Goal: Task Accomplishment & Management: Use online tool/utility

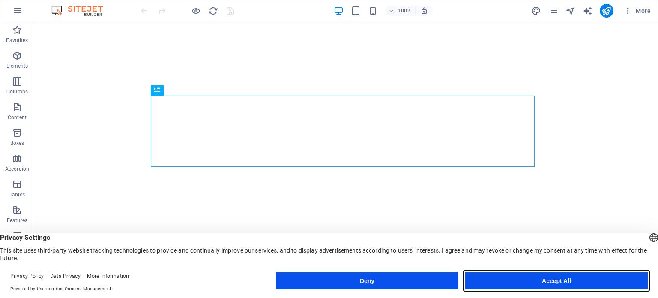
click at [548, 277] on button "Accept All" at bounding box center [556, 280] width 183 height 17
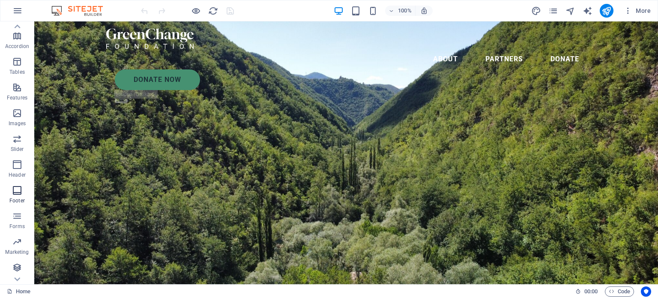
scroll to position [123, 0]
click at [19, 270] on icon "button" at bounding box center [17, 267] width 10 height 10
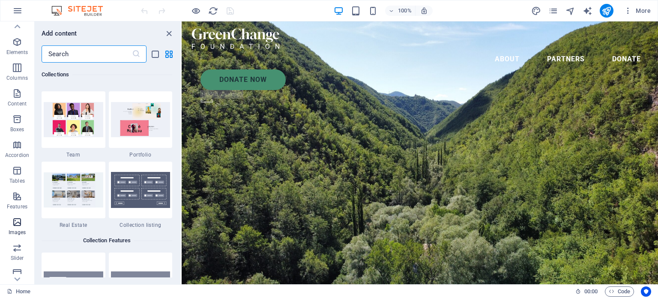
scroll to position [0, 0]
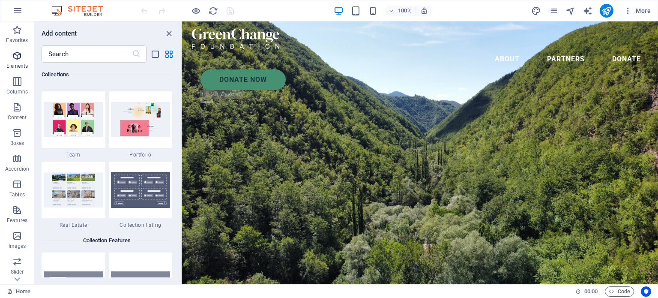
click at [18, 58] on icon "button" at bounding box center [17, 56] width 10 height 10
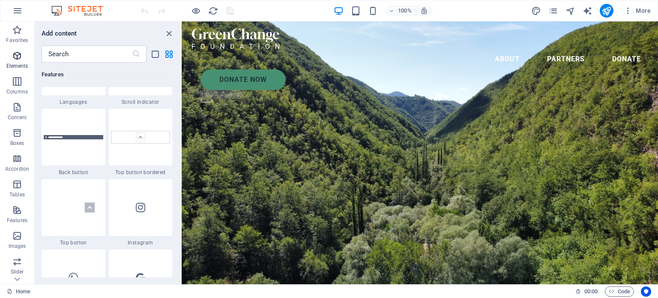
scroll to position [91, 0]
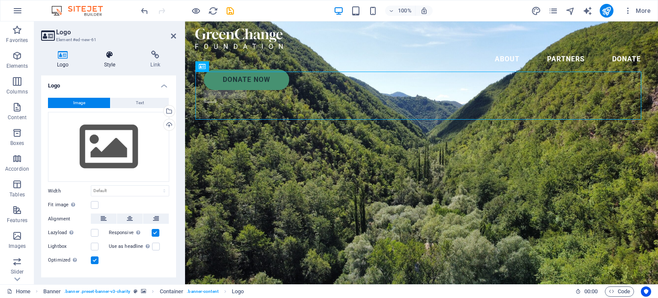
click at [108, 54] on icon at bounding box center [109, 55] width 43 height 9
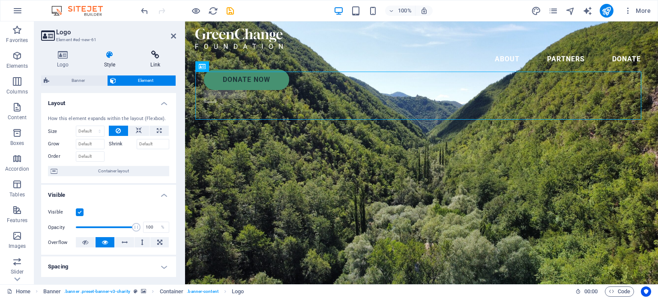
click at [156, 53] on icon at bounding box center [156, 55] width 42 height 9
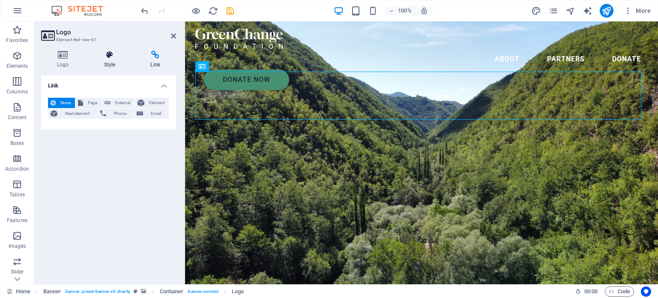
click at [110, 58] on icon at bounding box center [109, 55] width 43 height 9
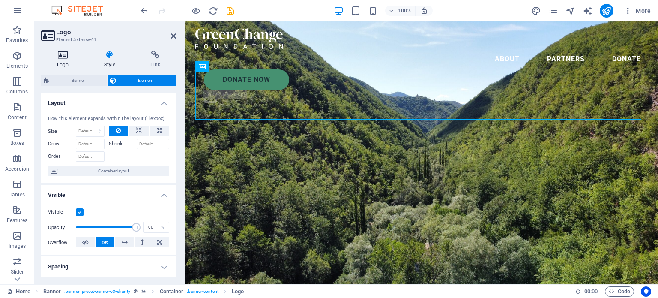
click at [66, 53] on icon at bounding box center [63, 55] width 44 height 9
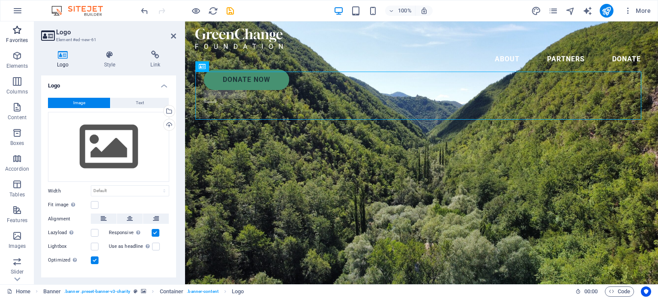
click at [13, 33] on icon "button" at bounding box center [17, 30] width 10 height 10
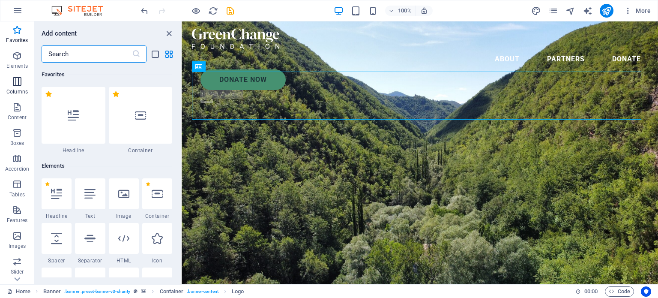
click at [16, 80] on icon "button" at bounding box center [17, 81] width 10 height 10
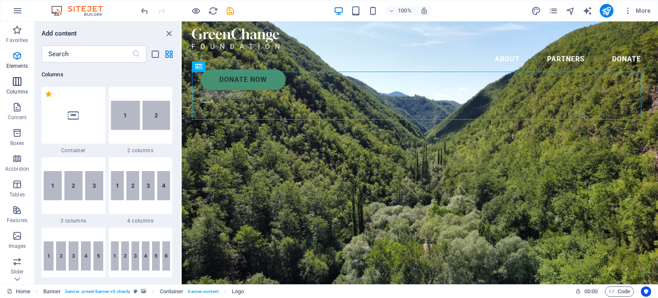
scroll to position [424, 0]
click at [21, 109] on icon "button" at bounding box center [17, 107] width 10 height 10
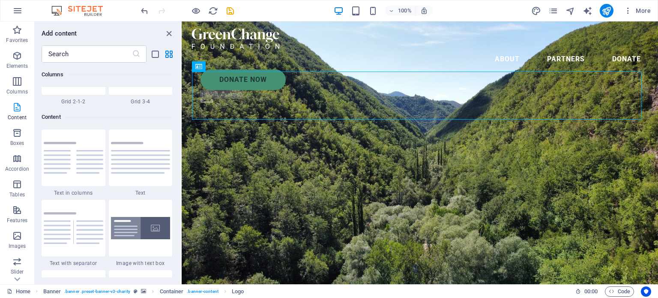
scroll to position [1499, 0]
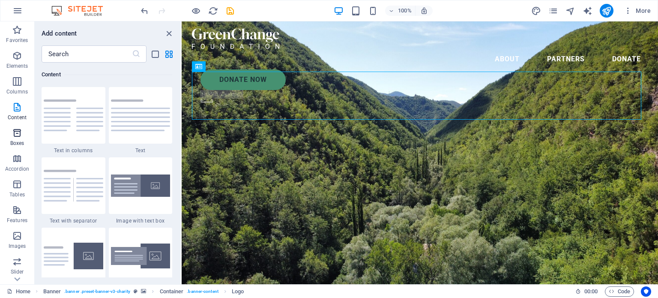
click at [13, 136] on icon "button" at bounding box center [17, 133] width 10 height 10
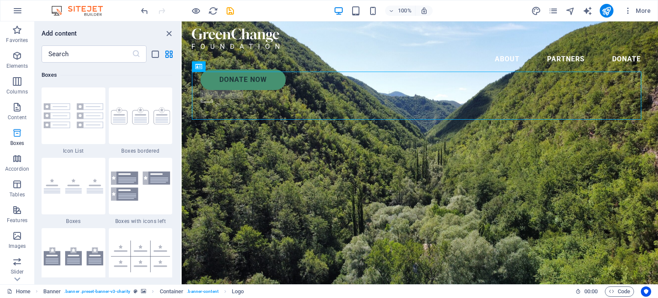
scroll to position [2364, 0]
click at [19, 159] on icon "button" at bounding box center [17, 158] width 10 height 10
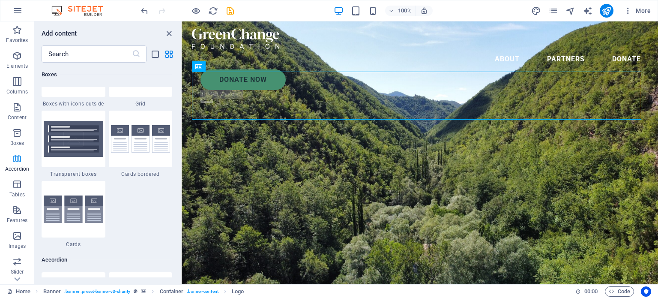
scroll to position [2736, 0]
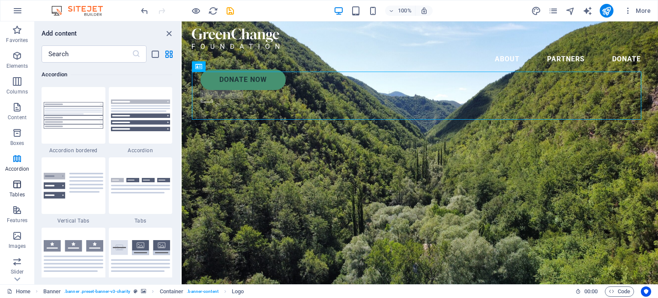
click at [18, 184] on icon "button" at bounding box center [17, 184] width 10 height 10
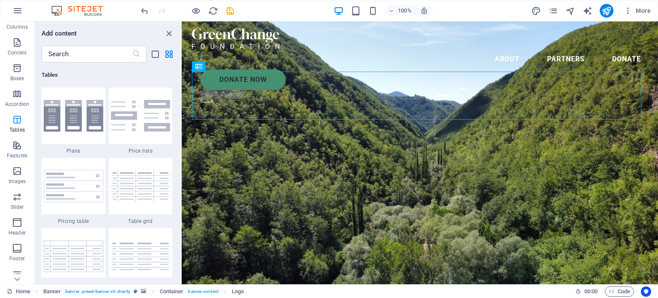
scroll to position [71, 0]
click at [19, 138] on icon "button" at bounding box center [17, 139] width 10 height 10
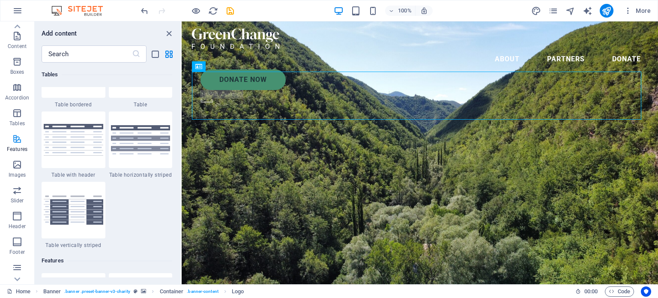
scroll to position [3340, 0]
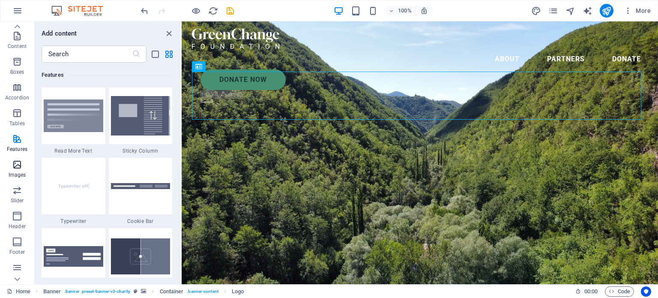
click at [15, 164] on icon "button" at bounding box center [17, 164] width 10 height 10
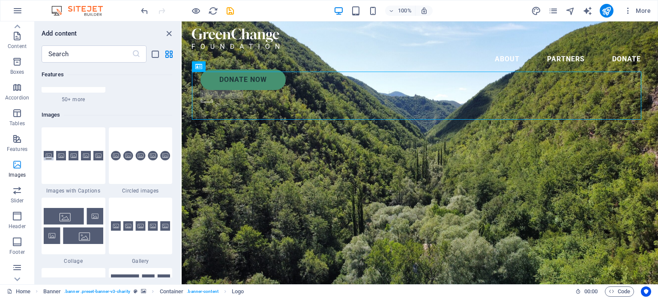
scroll to position [4345, 0]
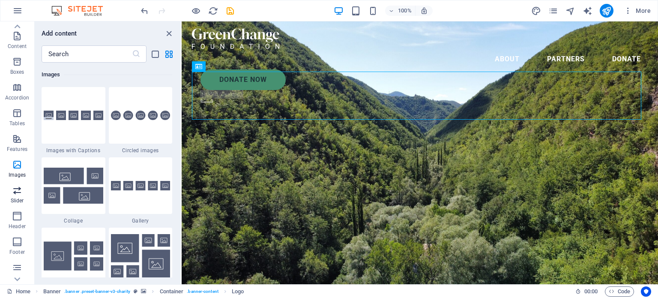
click at [18, 192] on icon "button" at bounding box center [17, 190] width 10 height 10
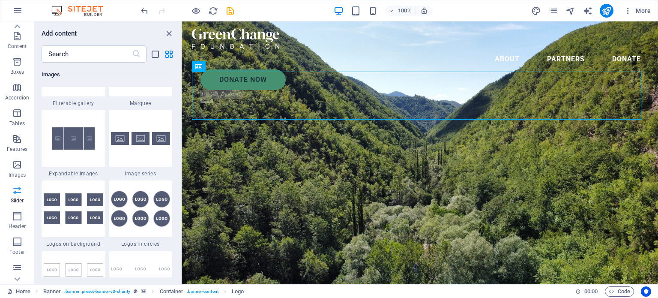
scroll to position [4858, 0]
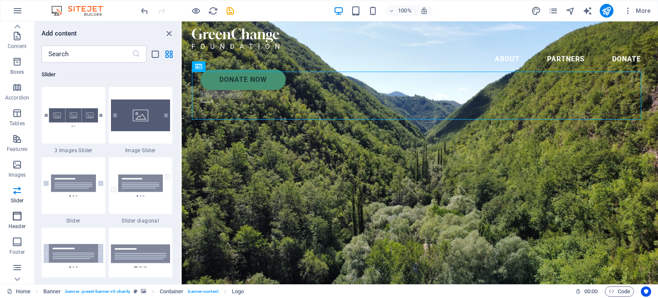
click at [16, 217] on icon "button" at bounding box center [17, 216] width 10 height 10
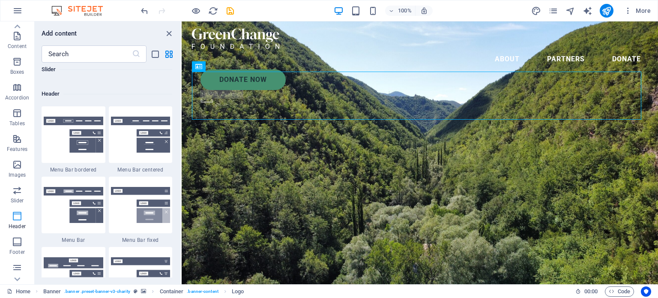
scroll to position [5160, 0]
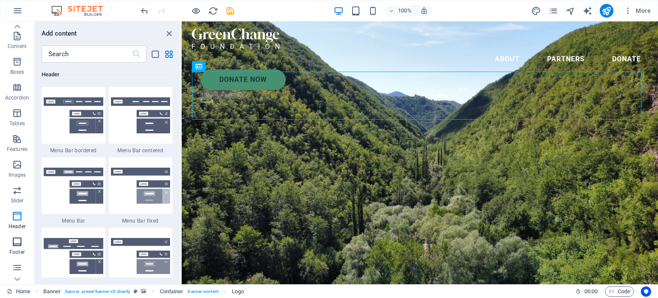
click at [20, 241] on icon "button" at bounding box center [17, 242] width 10 height 10
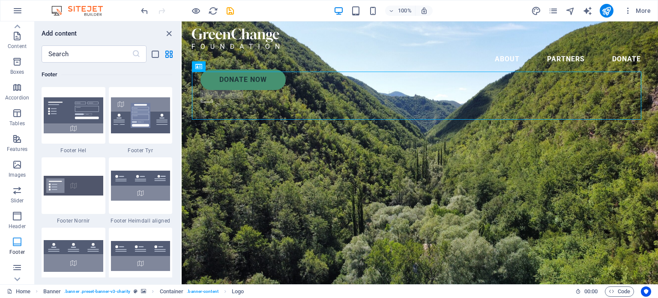
scroll to position [5673, 0]
click at [17, 264] on icon "button" at bounding box center [17, 267] width 10 height 10
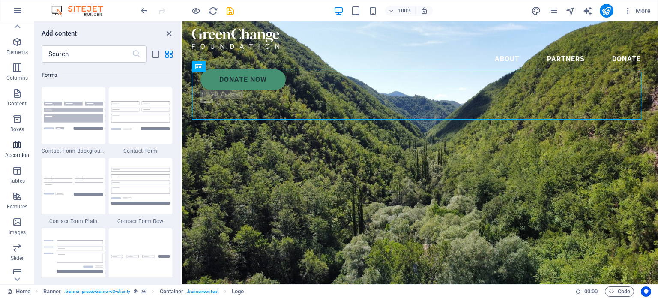
scroll to position [0, 0]
click at [18, 9] on icon "button" at bounding box center [17, 11] width 10 height 10
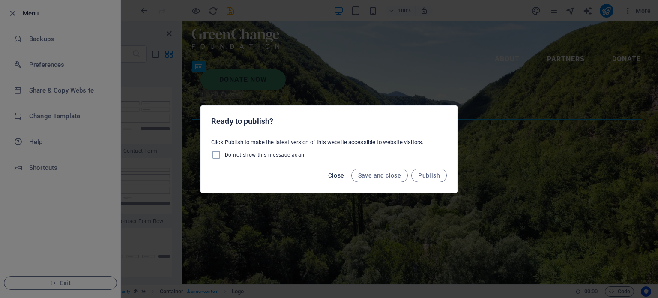
click at [341, 175] on span "Close" at bounding box center [336, 175] width 16 height 7
